Goal: Use online tool/utility

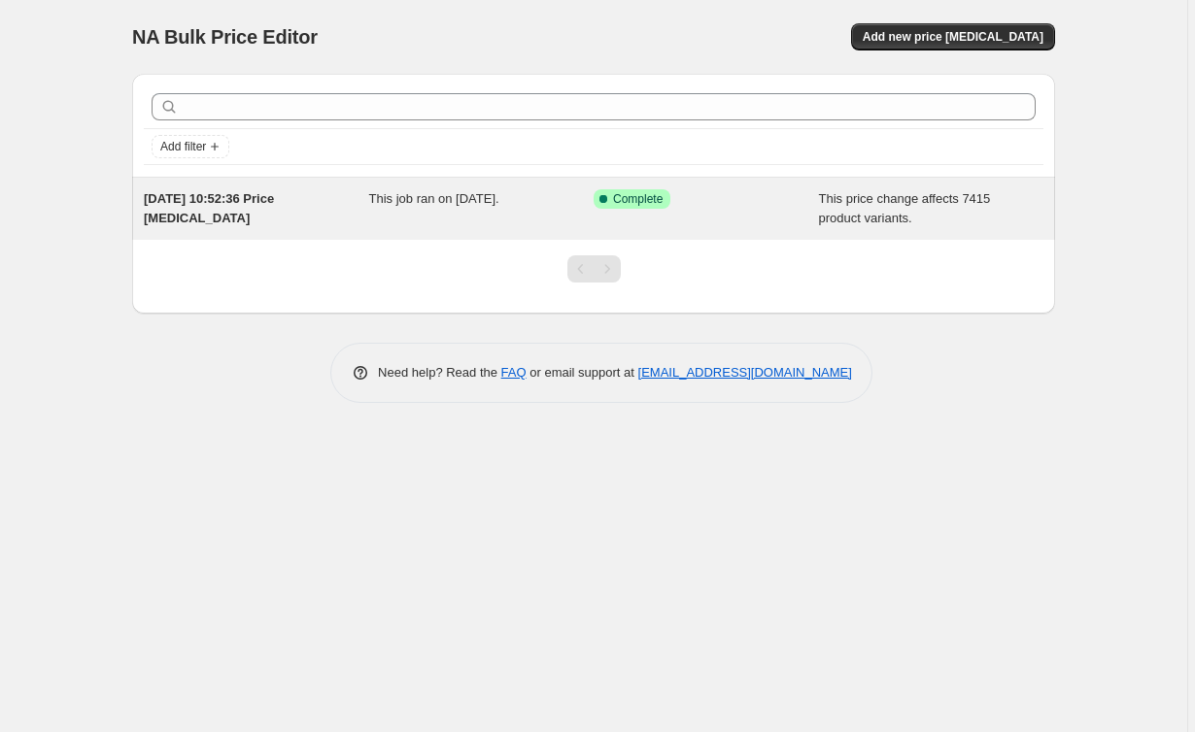
click at [730, 209] on div "Success Complete Complete" at bounding box center [706, 208] width 225 height 39
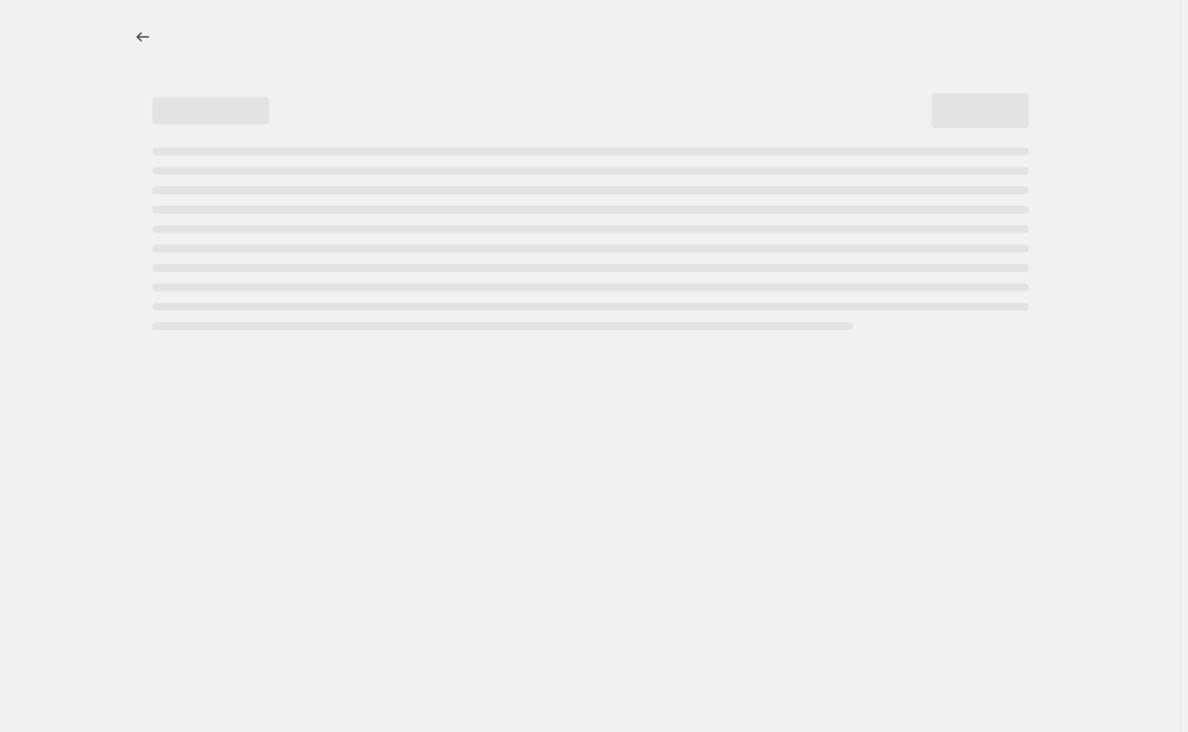
select select "no_change"
select select "pp"
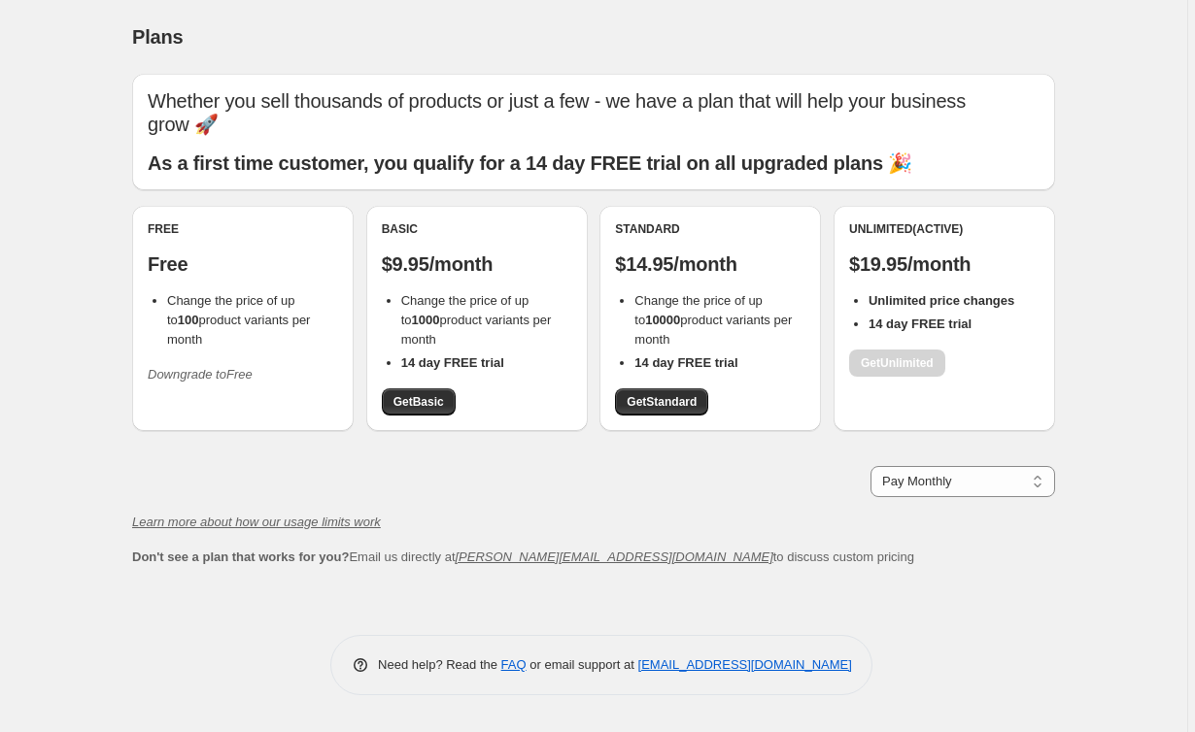
click at [247, 372] on div "Free Free Change the price of up to 100 product variants per month Downgrade to…" at bounding box center [242, 318] width 221 height 225
